Goal: Register for event/course

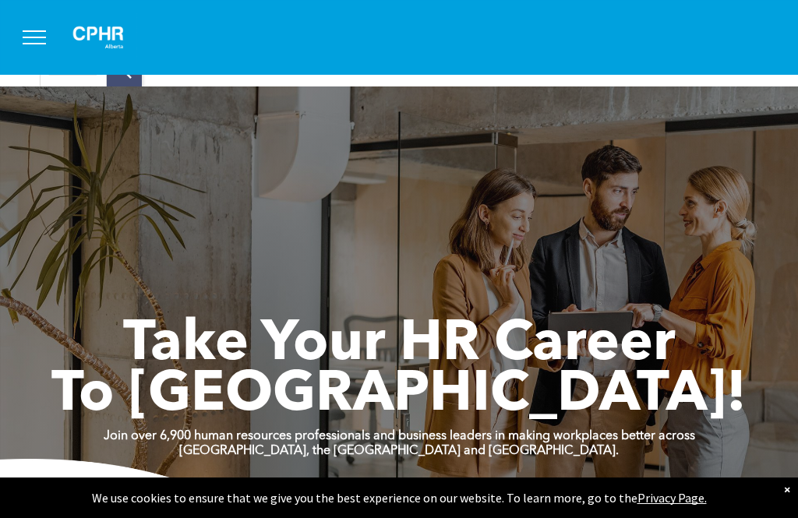
click at [24, 35] on button "menu" at bounding box center [34, 37] width 41 height 41
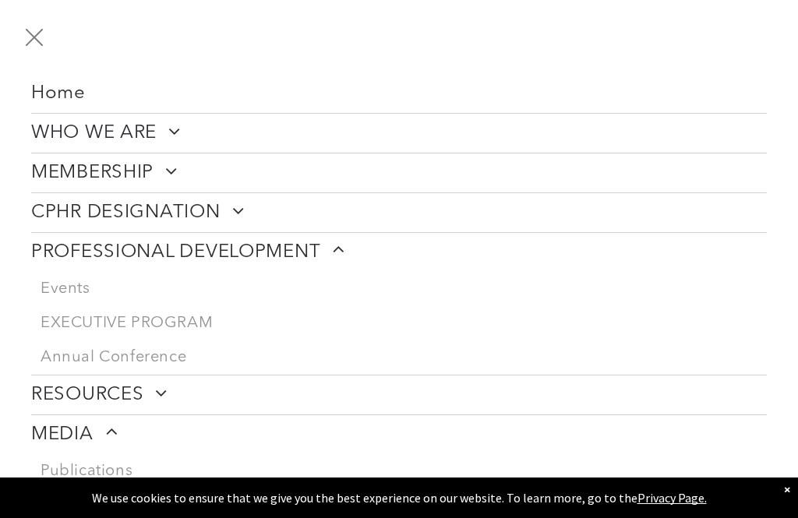
scroll to position [72, 0]
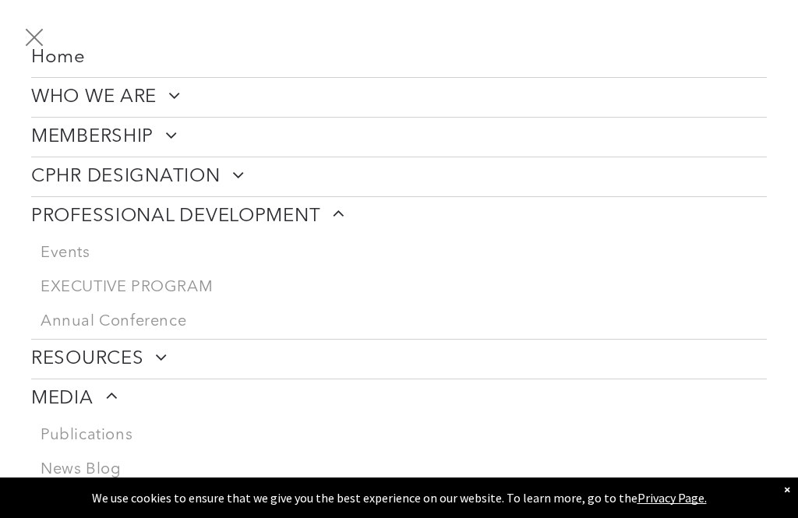
click at [63, 251] on span "Events" at bounding box center [66, 253] width 50 height 19
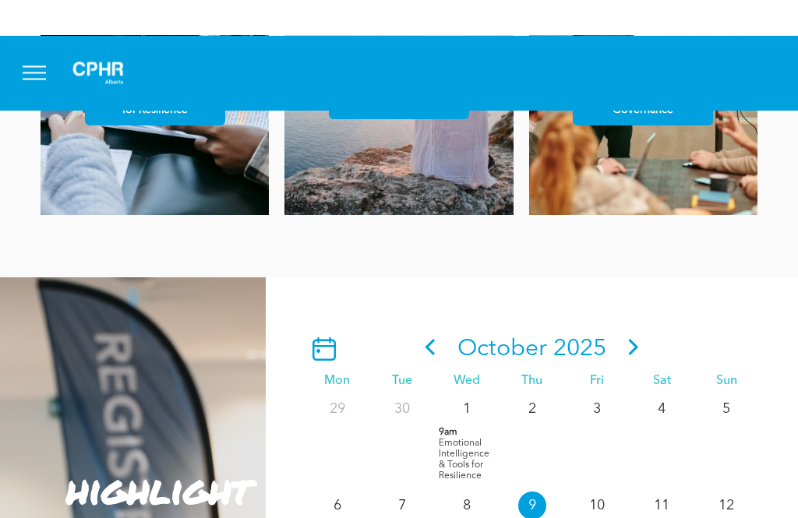
scroll to position [1098, 0]
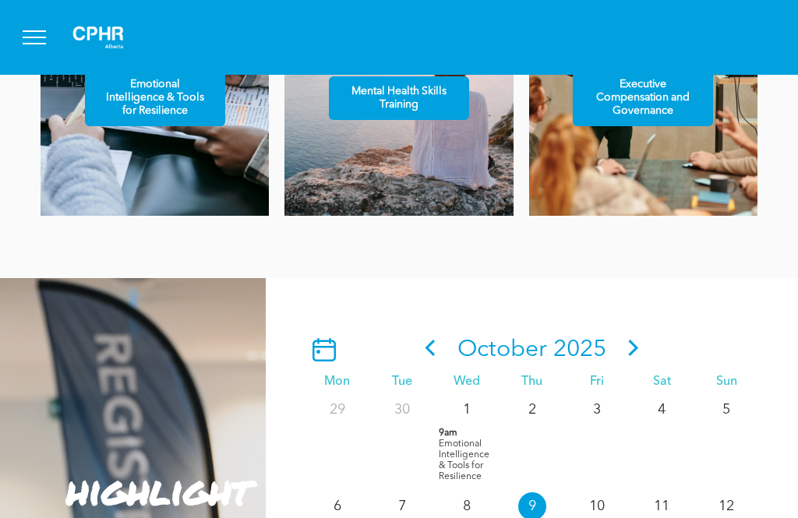
click at [640, 356] on icon at bounding box center [633, 348] width 23 height 16
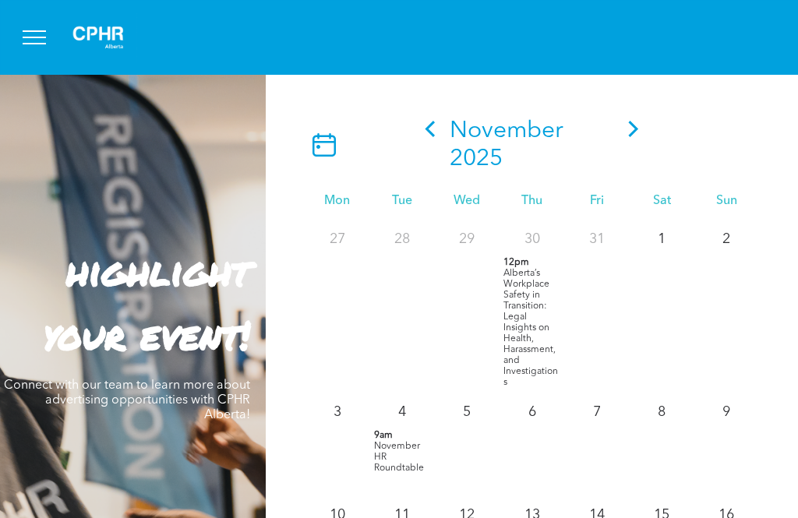
scroll to position [1195, 0]
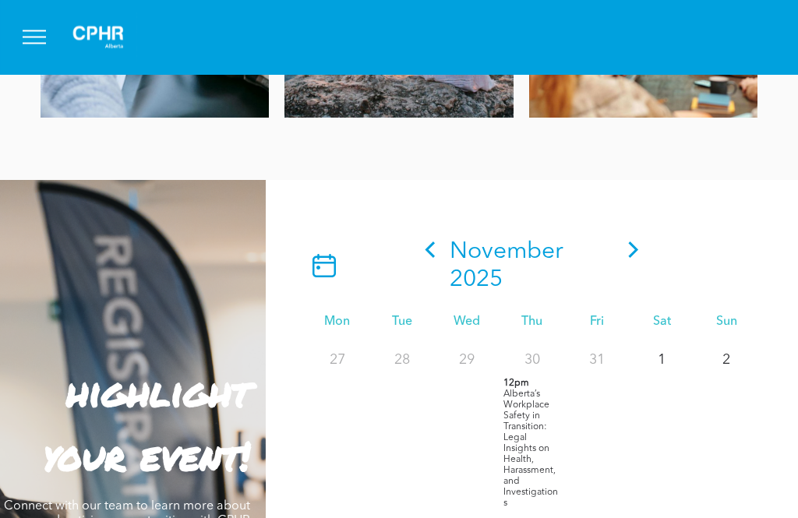
click at [627, 259] on icon at bounding box center [633, 250] width 23 height 16
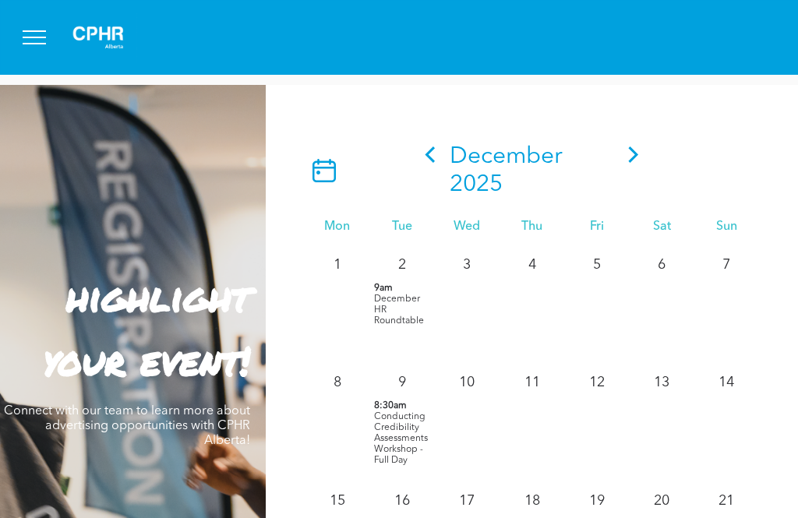
scroll to position [1288, 0]
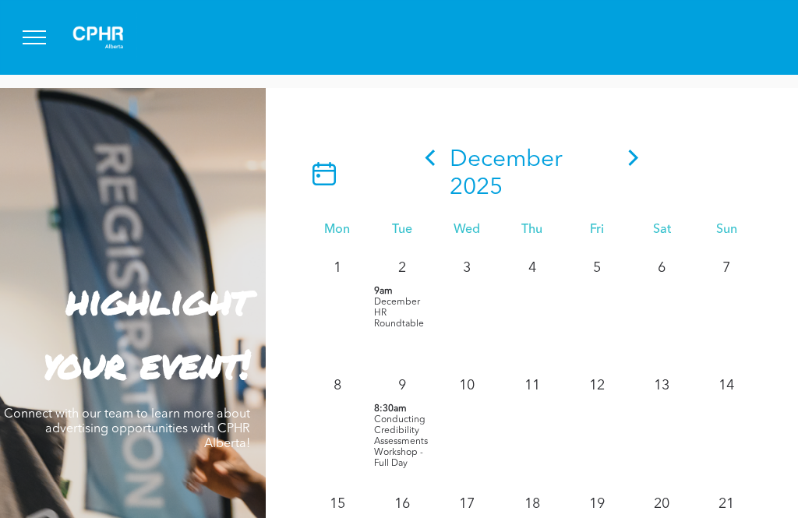
click at [412, 330] on p "9am December HR Roundtable" at bounding box center [402, 308] width 57 height 44
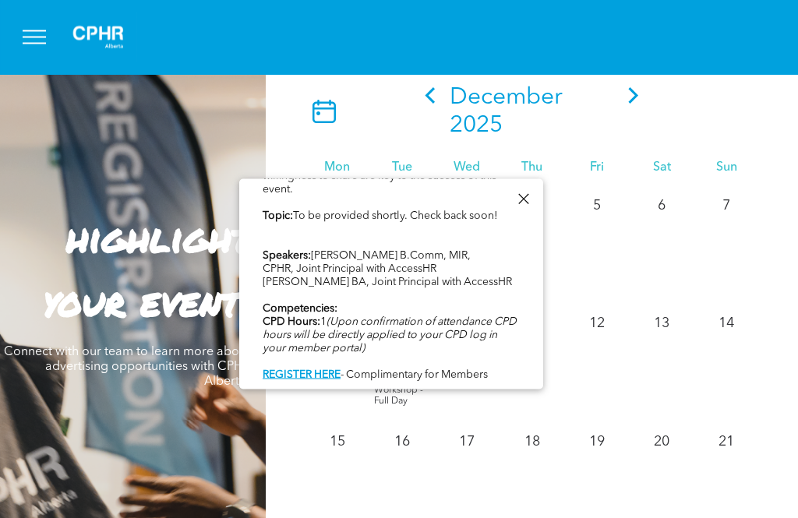
scroll to position [1308, 0]
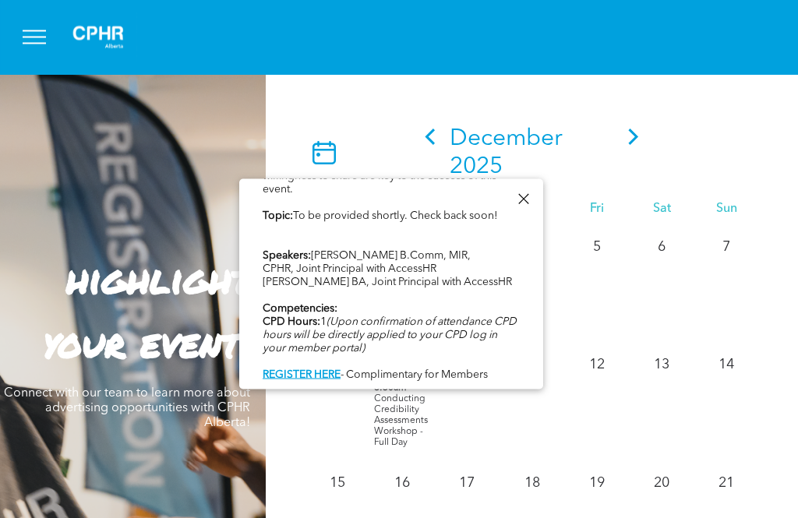
click at [529, 193] on div at bounding box center [523, 199] width 21 height 21
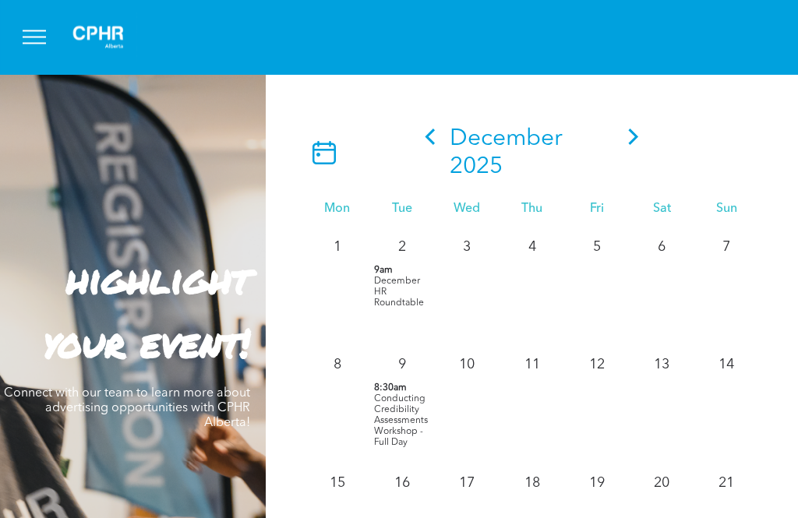
scroll to position [1309, 0]
click at [439, 145] on icon at bounding box center [430, 137] width 23 height 16
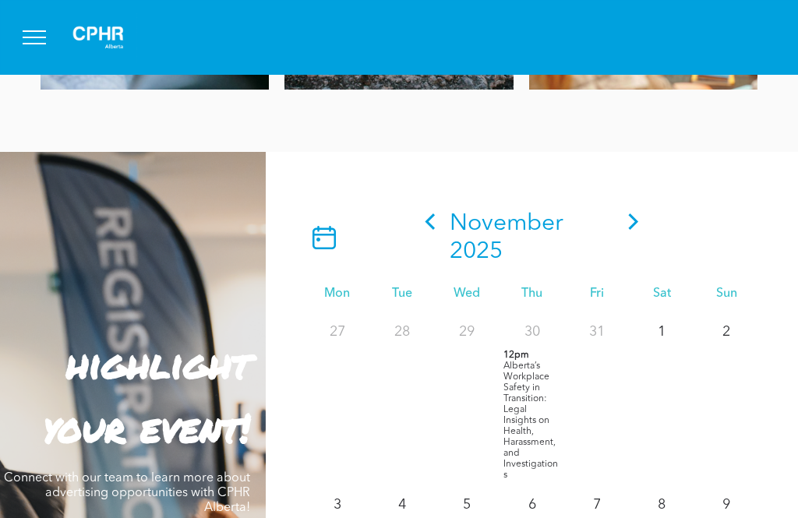
scroll to position [1216, 0]
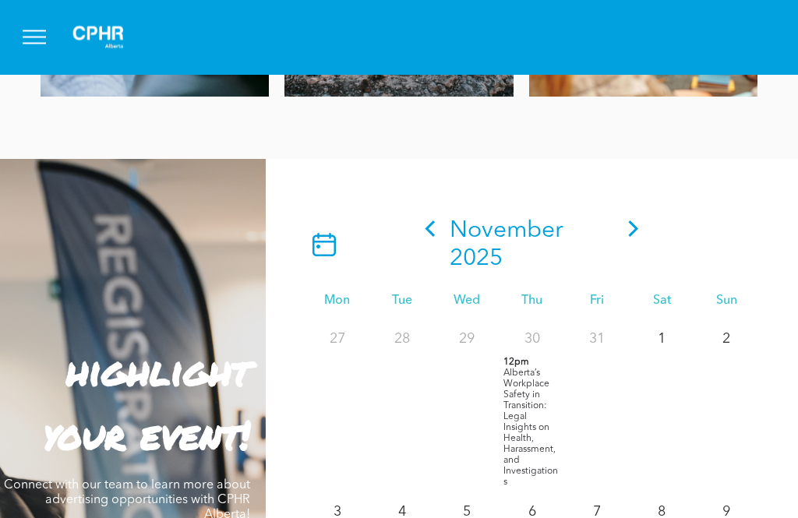
click at [636, 238] on icon at bounding box center [633, 229] width 23 height 16
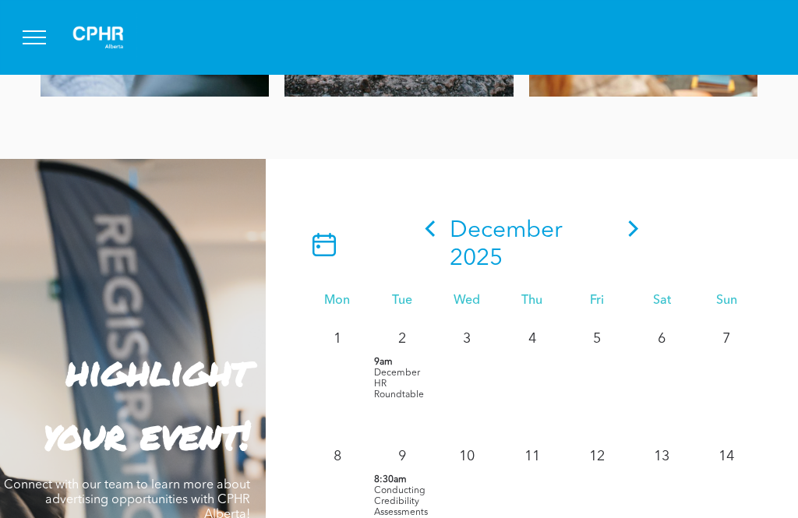
click at [628, 237] on icon at bounding box center [633, 229] width 23 height 16
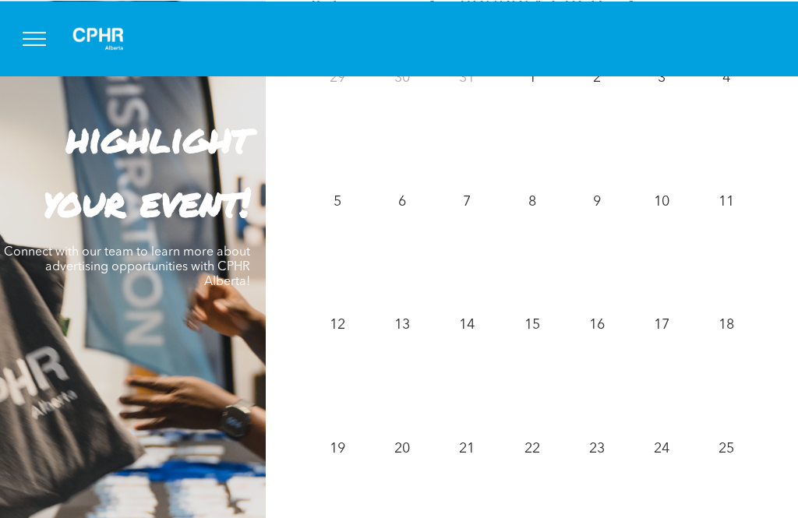
scroll to position [1196, 0]
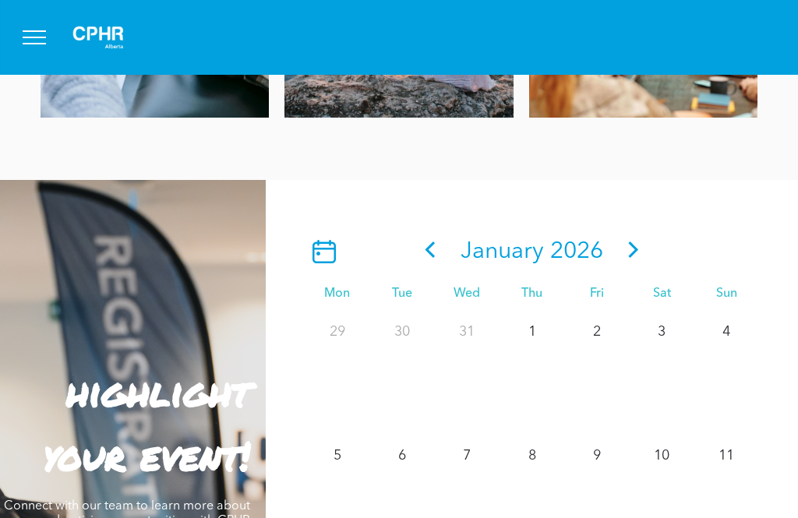
click at [431, 258] on icon at bounding box center [430, 250] width 10 height 16
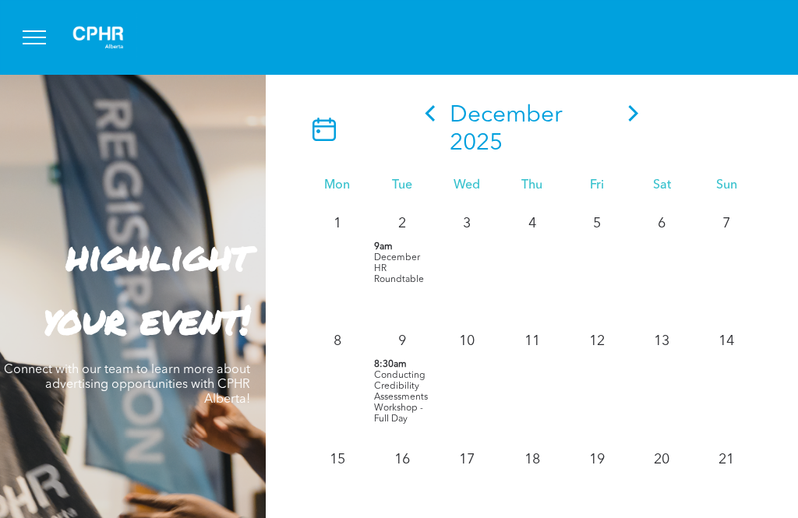
scroll to position [1323, 0]
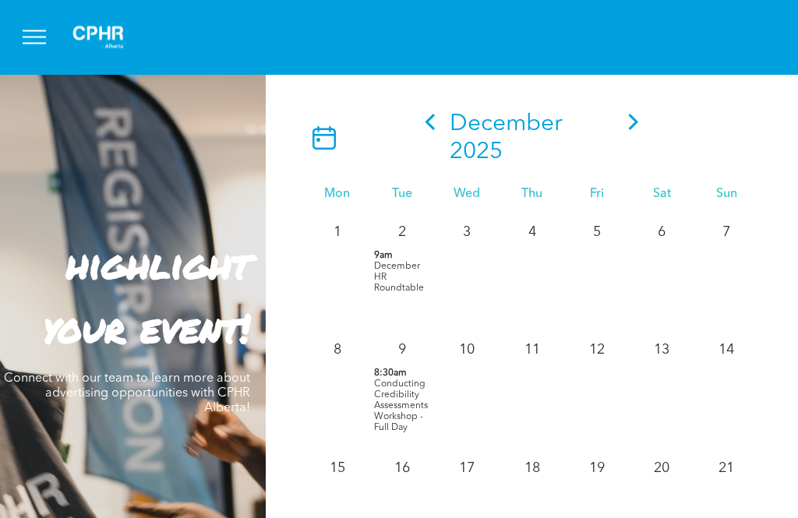
click at [430, 131] on icon at bounding box center [430, 123] width 10 height 16
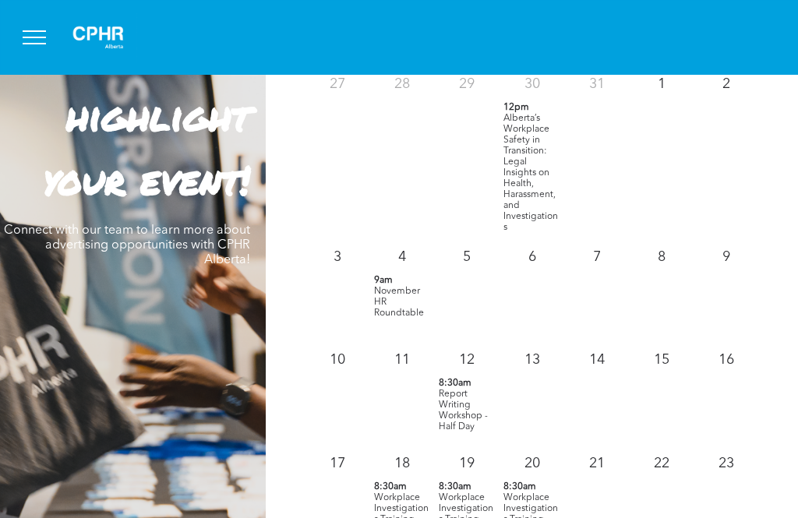
scroll to position [1473, 0]
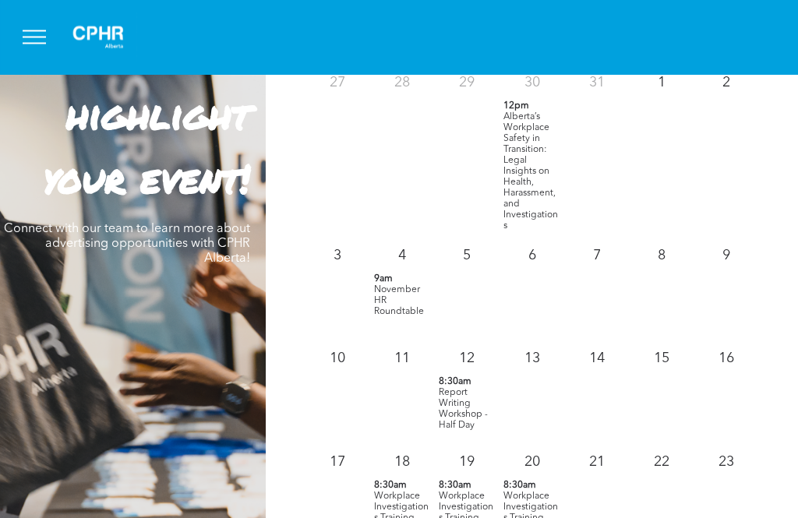
click at [396, 318] on p "9am November HR Roundtable" at bounding box center [402, 296] width 57 height 44
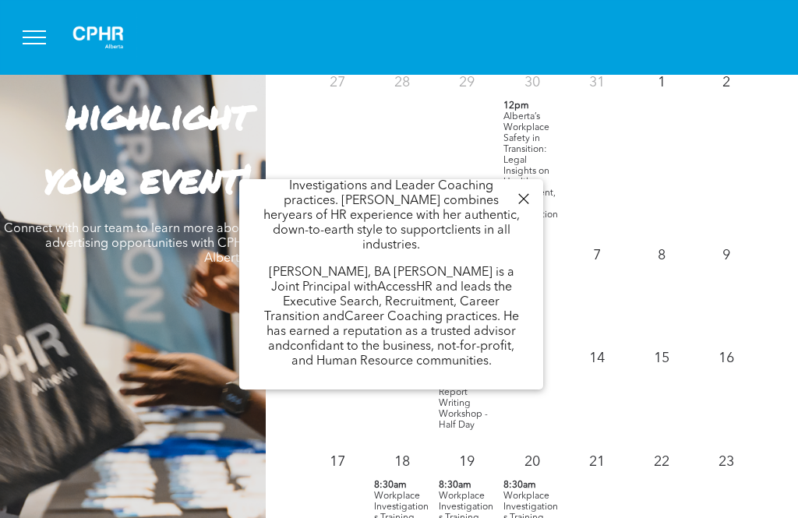
scroll to position [781, 0]
click at [525, 198] on div at bounding box center [523, 199] width 21 height 21
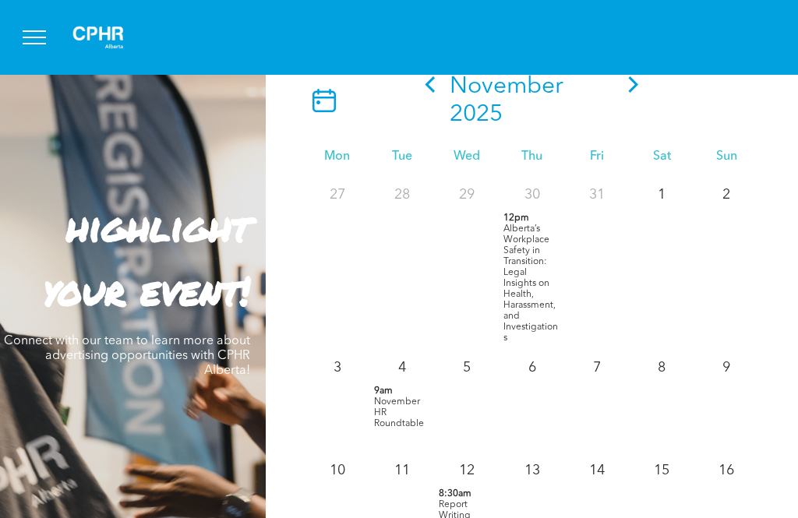
scroll to position [0, 0]
click at [427, 93] on icon at bounding box center [430, 84] width 10 height 16
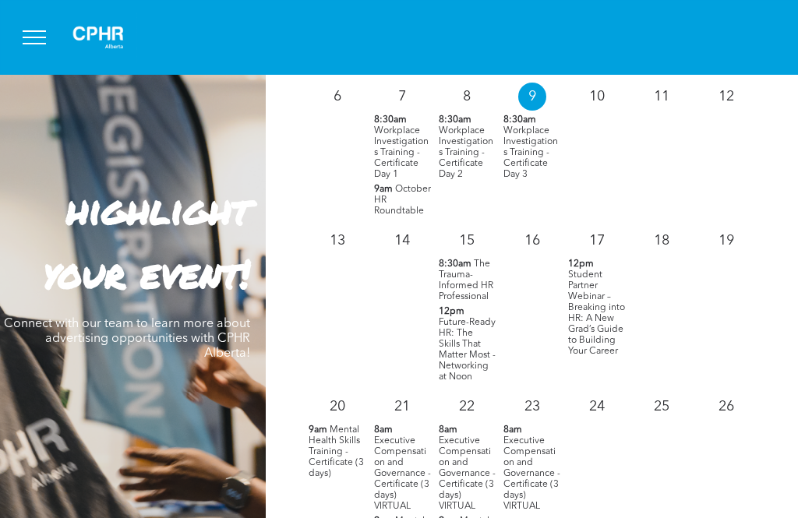
scroll to position [1380, 0]
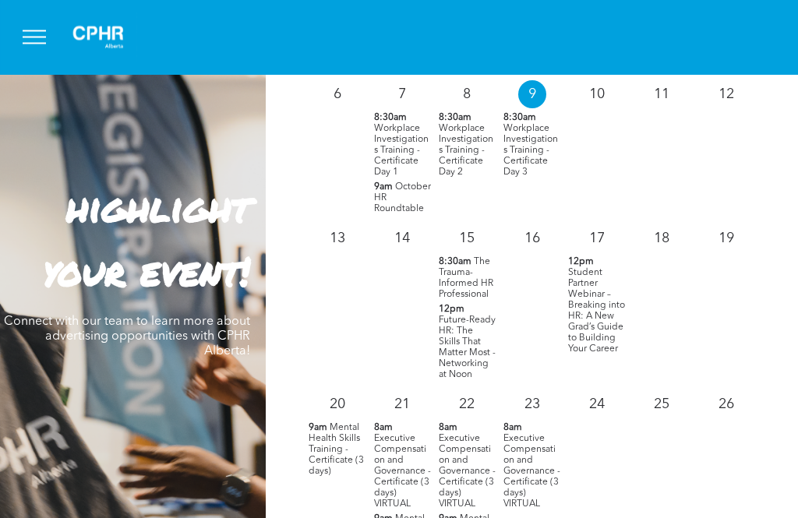
click at [605, 289] on span "Student Partner Webinar – Breaking into HR: A New Grad’s Guide to Building Your…" at bounding box center [596, 312] width 57 height 86
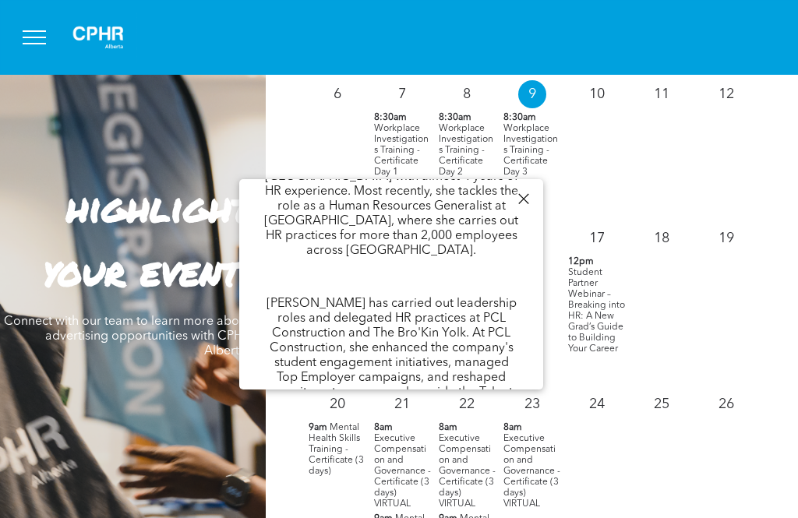
scroll to position [384, 0]
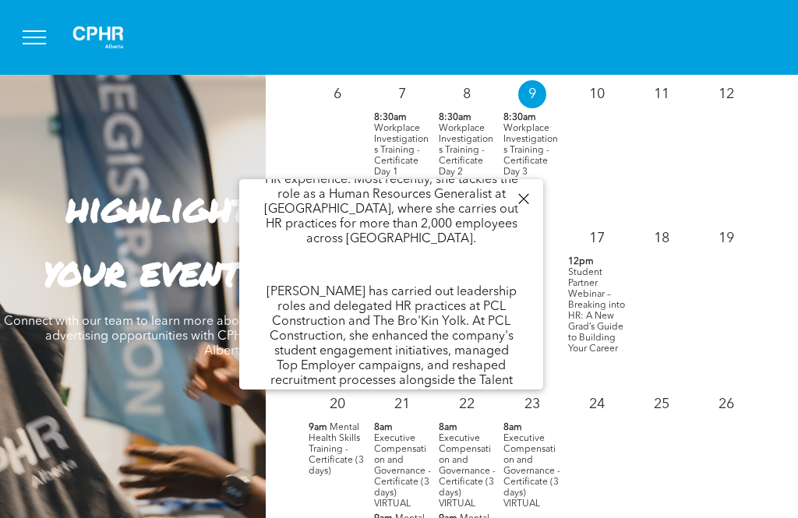
click at [523, 197] on div at bounding box center [523, 199] width 21 height 21
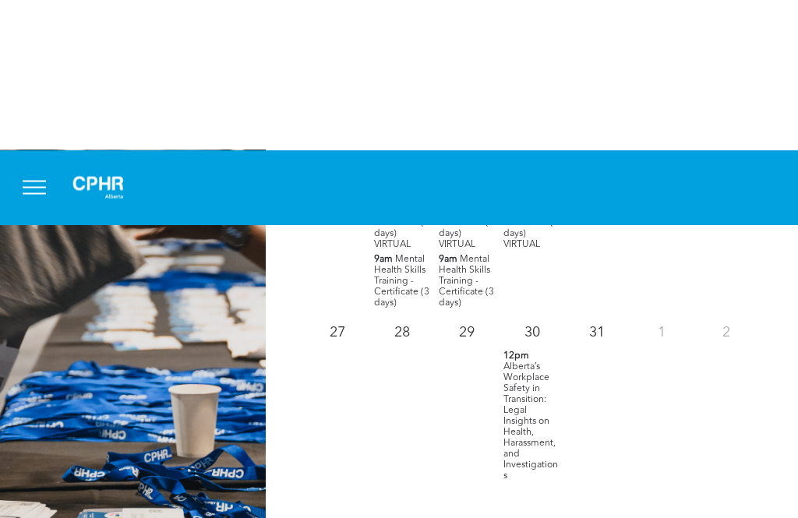
scroll to position [1640, 0]
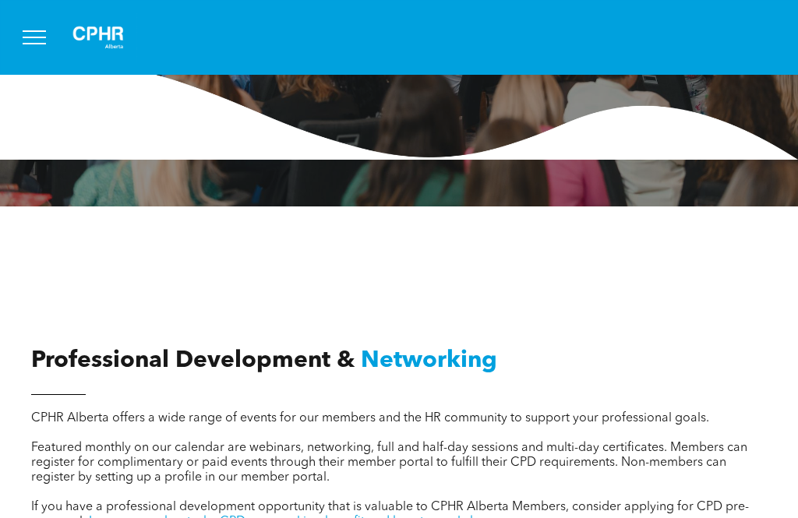
scroll to position [310, 0]
